Goal: Transaction & Acquisition: Download file/media

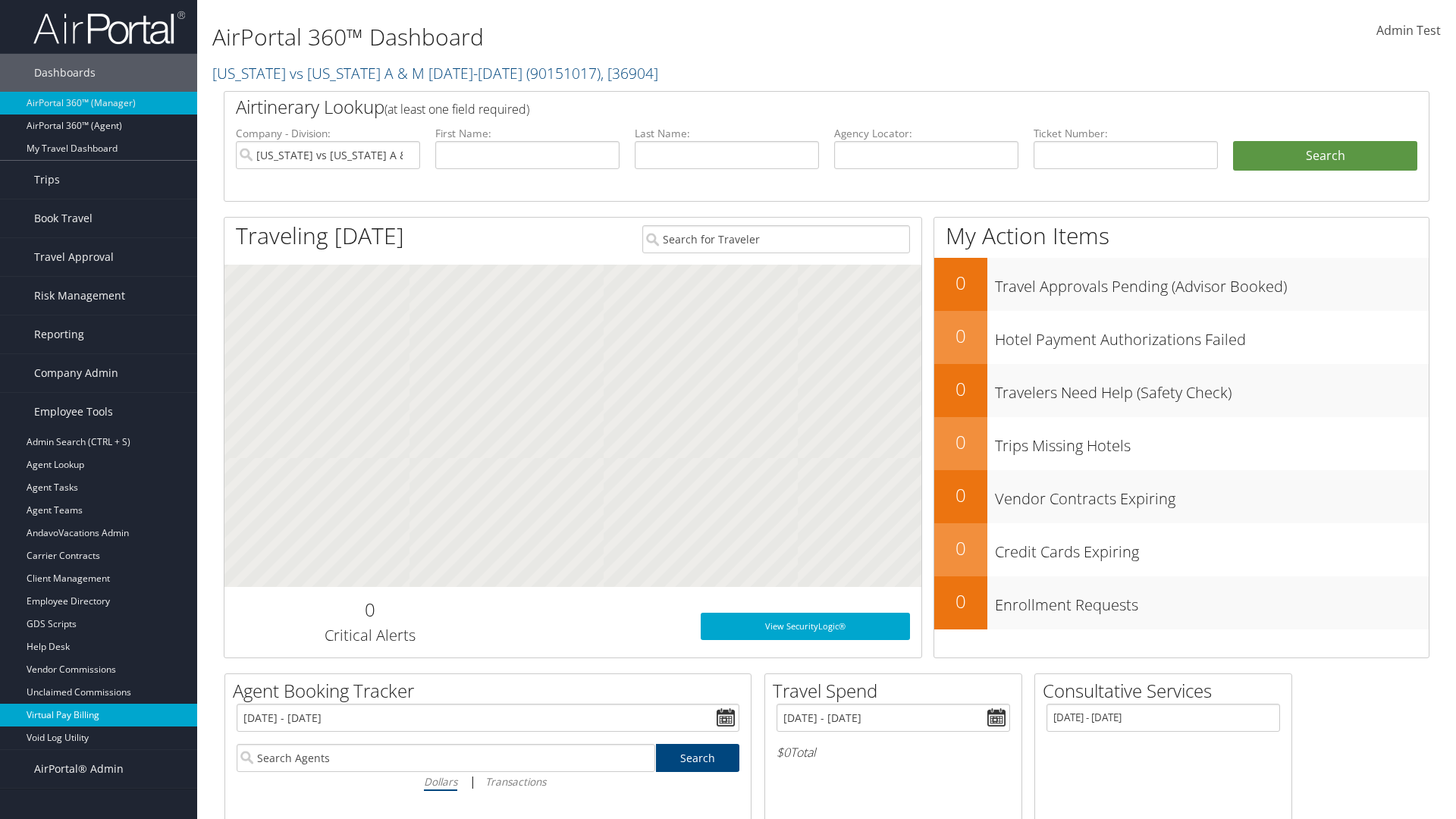
click at [99, 715] on link "Virtual Pay Billing" at bounding box center [99, 715] width 198 height 23
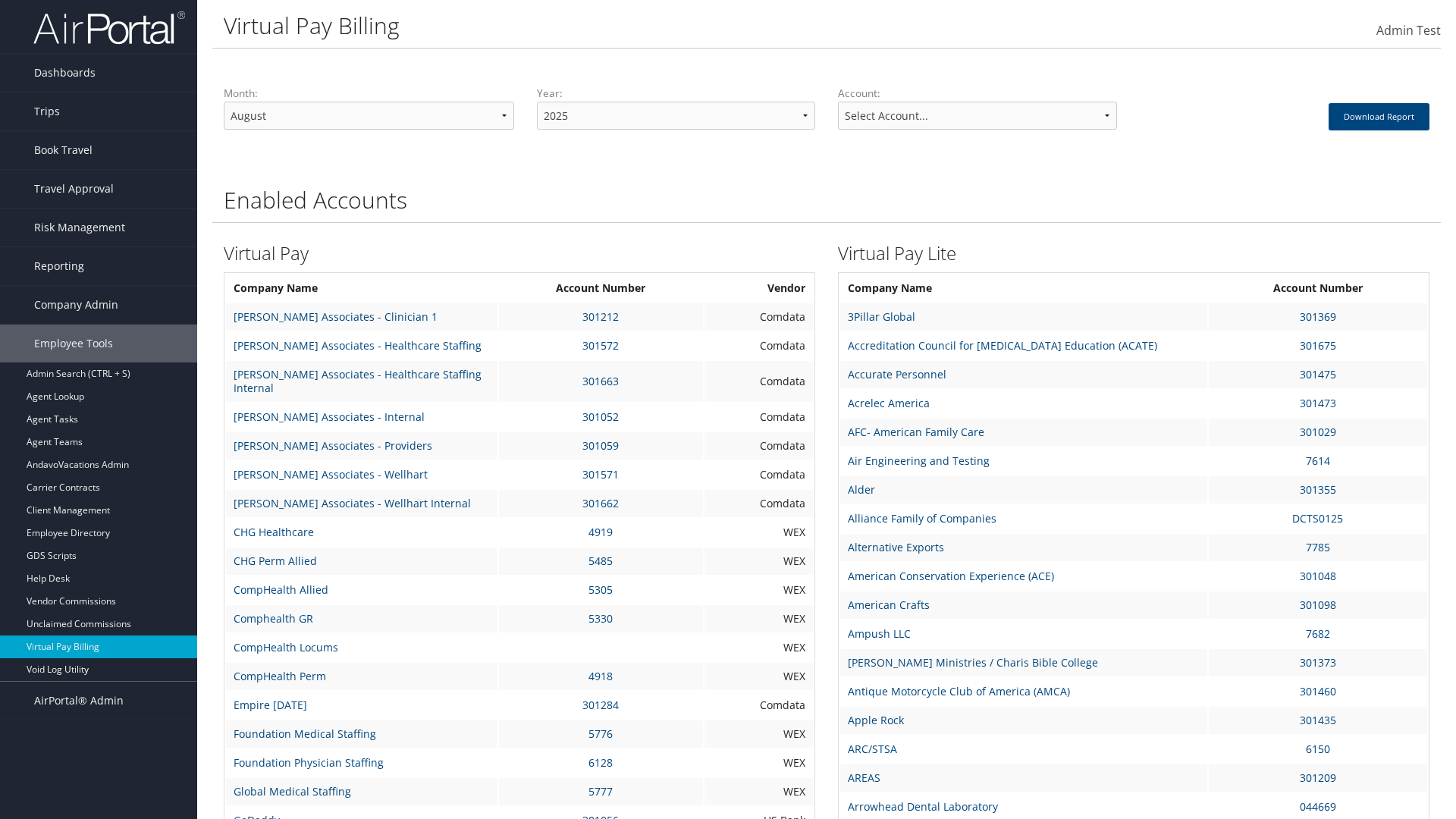
select select "3"
select select "37903"
click at [1376, 116] on button "Download Report" at bounding box center [1378, 117] width 101 height 27
